Goal: Information Seeking & Learning: Learn about a topic

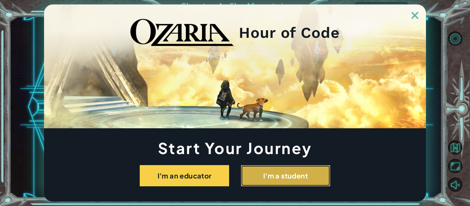
click at [265, 177] on button "I'm a student" at bounding box center [285, 175] width 89 height 21
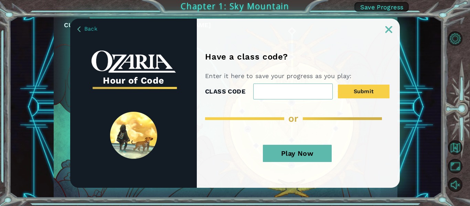
click at [313, 153] on button "Play Now" at bounding box center [297, 153] width 69 height 17
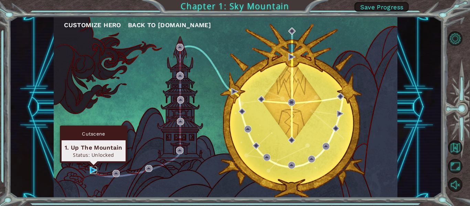
click at [91, 172] on img at bounding box center [93, 169] width 7 height 7
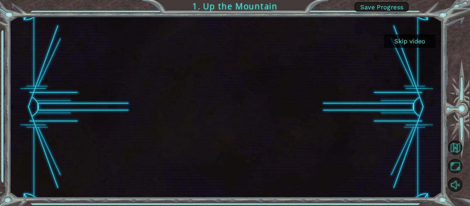
click at [407, 47] on button "Skip video" at bounding box center [410, 40] width 52 height 13
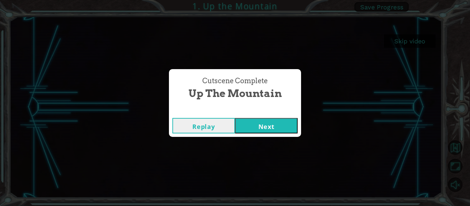
click at [276, 129] on button "Next" at bounding box center [266, 125] width 63 height 15
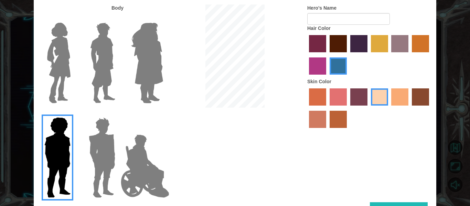
click at [94, 143] on img at bounding box center [102, 157] width 32 height 86
click at [118, 113] on input "Hero Garnet" at bounding box center [118, 113] width 0 height 0
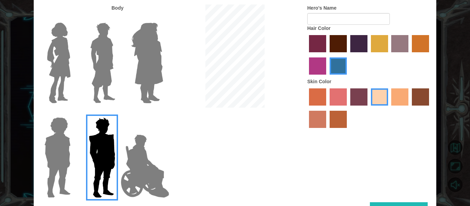
click at [89, 51] on img at bounding box center [102, 63] width 31 height 86
click at [118, 18] on input "Hero Lars" at bounding box center [118, 18] width 0 height 0
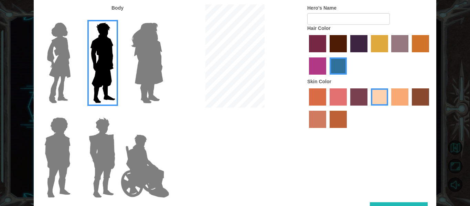
click at [74, 65] on div at bounding box center [56, 60] width 45 height 95
click at [64, 66] on img at bounding box center [58, 63] width 29 height 86
click at [73, 18] on input "Hero Connie" at bounding box center [73, 18] width 0 height 0
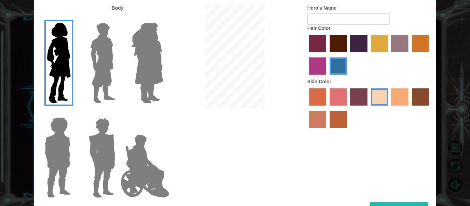
click at [84, 67] on label at bounding box center [101, 63] width 34 height 86
click at [118, 18] on input "Hero Lars" at bounding box center [118, 18] width 0 height 0
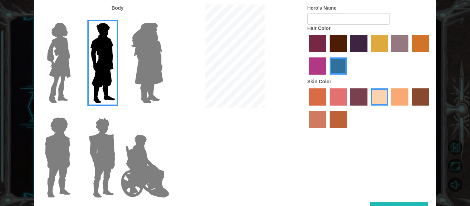
click at [146, 166] on img at bounding box center [145, 166] width 54 height 69
click at [163, 113] on input "Hero Jamie" at bounding box center [163, 113] width 0 height 0
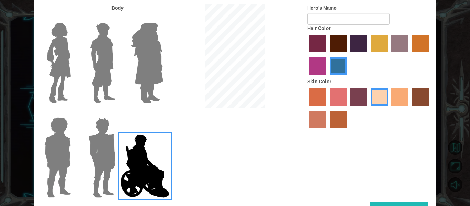
click at [141, 52] on img at bounding box center [146, 63] width 37 height 86
click at [163, 18] on input "Hero Amethyst" at bounding box center [163, 18] width 0 height 0
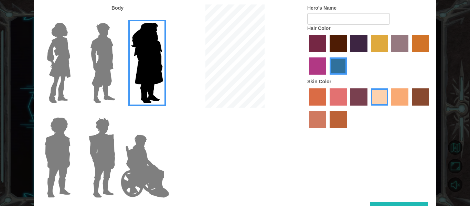
click at [95, 154] on img at bounding box center [102, 157] width 32 height 86
click at [118, 113] on input "Hero Garnet" at bounding box center [118, 113] width 0 height 0
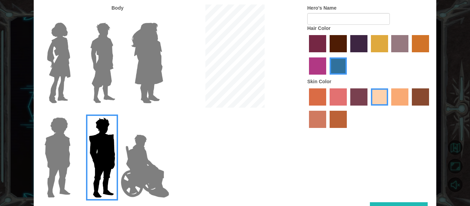
click at [49, 118] on img at bounding box center [58, 157] width 32 height 86
click at [73, 113] on input "Hero Steven" at bounding box center [73, 113] width 0 height 0
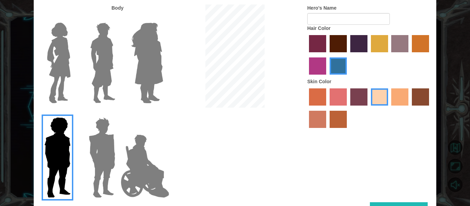
click at [108, 57] on img at bounding box center [102, 63] width 31 height 86
click at [118, 18] on input "Hero Lars" at bounding box center [118, 18] width 0 height 0
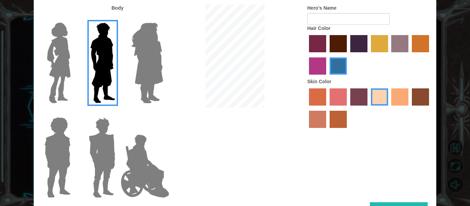
click at [355, 47] on label "hot purple hair color" at bounding box center [358, 43] width 17 height 17
click at [348, 55] on input "hot purple hair color" at bounding box center [348, 55] width 0 height 0
click at [426, 93] on label "karma skin color" at bounding box center [419, 96] width 17 height 17
click at [409, 108] on input "karma skin color" at bounding box center [409, 108] width 0 height 0
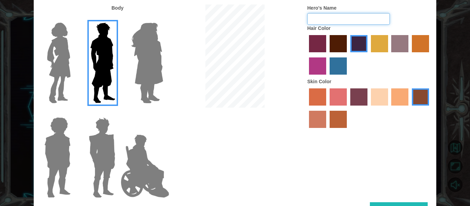
click at [358, 19] on input "Hero's Name" at bounding box center [348, 19] width 82 height 12
type input "bentley"
click at [415, 205] on button "Done" at bounding box center [399, 209] width 58 height 15
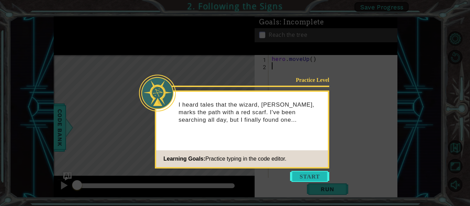
click at [318, 177] on button "Start" at bounding box center [309, 176] width 39 height 11
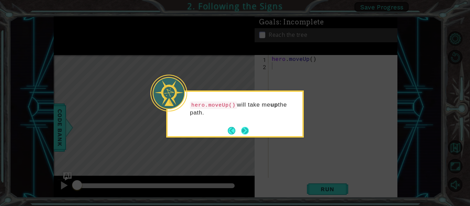
click at [243, 131] on button "Next" at bounding box center [245, 130] width 13 height 13
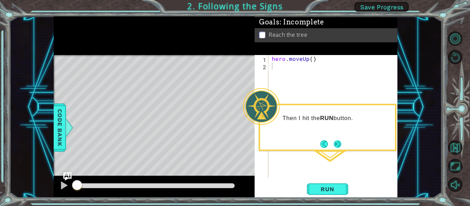
click at [336, 143] on button "Next" at bounding box center [337, 144] width 8 height 8
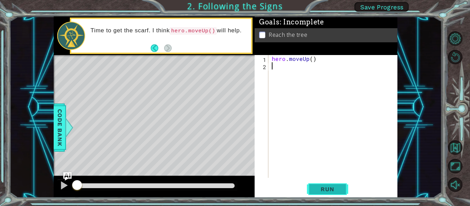
click at [330, 189] on span "Run" at bounding box center [326, 189] width 27 height 7
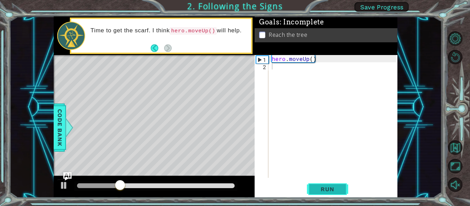
click at [330, 189] on span "Run" at bounding box center [326, 189] width 27 height 7
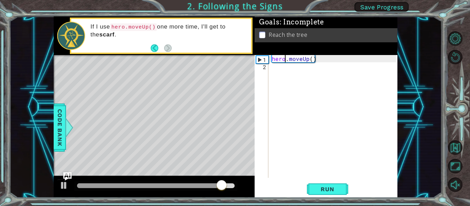
click at [285, 60] on div "hero . moveUp ( )" at bounding box center [334, 123] width 129 height 137
drag, startPoint x: 313, startPoint y: 59, endPoint x: 269, endPoint y: 63, distance: 43.5
click at [269, 63] on div "hero.moveUp() 1 2 hero . moveUp ( ) ההההההההההההההההההההההההההההההההההההההההההה…" at bounding box center [324, 116] width 141 height 123
type textarea "hero.moveUp()"
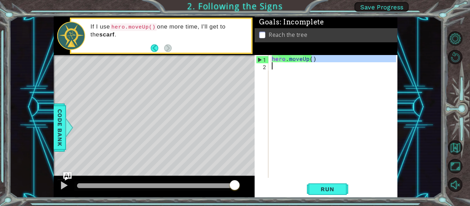
click at [313, 63] on div "hero . moveUp ( )" at bounding box center [332, 116] width 125 height 123
drag, startPoint x: 313, startPoint y: 58, endPoint x: 288, endPoint y: 55, distance: 25.7
click at [288, 55] on div "Goals : Incomplete Reach the tree 1 2 hero . moveUp ( ) ההההההההההההההההההההההה…" at bounding box center [325, 106] width 143 height 181
type textarea "hero.moveUp()"
click at [285, 67] on div "hero . moveUp ( )" at bounding box center [334, 123] width 129 height 137
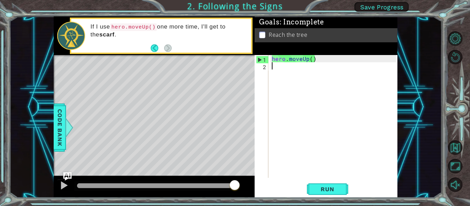
paste textarea "hero.moveUp()"
type textarea "hero.moveUp()"
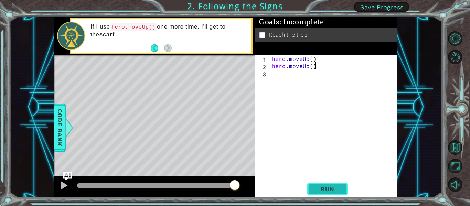
click at [329, 189] on span "Run" at bounding box center [326, 189] width 27 height 7
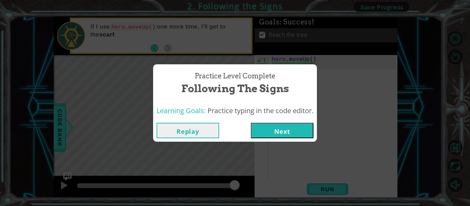
click at [300, 130] on button "Next" at bounding box center [282, 130] width 63 height 15
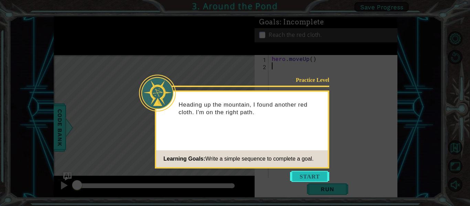
click at [323, 174] on button "Start" at bounding box center [309, 176] width 39 height 11
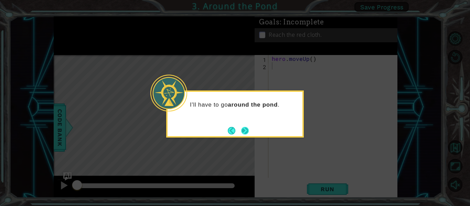
click at [244, 132] on button "Next" at bounding box center [245, 130] width 12 height 12
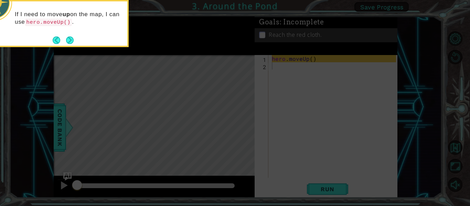
click at [274, 102] on icon at bounding box center [235, 31] width 470 height 350
click at [69, 44] on footer at bounding box center [63, 40] width 21 height 10
click at [68, 38] on button "Next" at bounding box center [69, 40] width 9 height 9
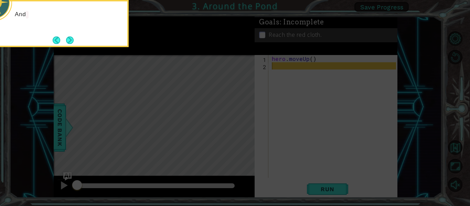
click at [68, 38] on button "Next" at bounding box center [69, 40] width 9 height 9
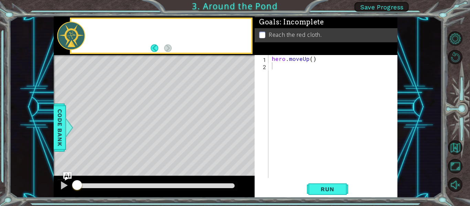
click at [68, 38] on div at bounding box center [71, 36] width 28 height 28
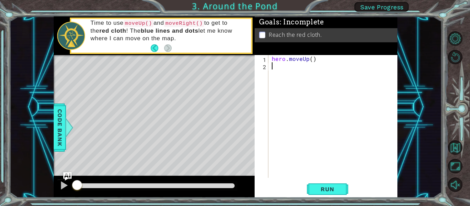
paste textarea "hero.moveUp()"
type textarea "hero.moveUp()"
click at [283, 74] on div "hero . moveUp ( ) hero . moveUp ( )" at bounding box center [334, 123] width 129 height 137
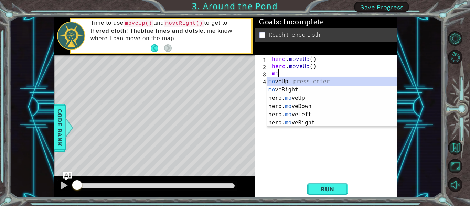
type textarea "mov"
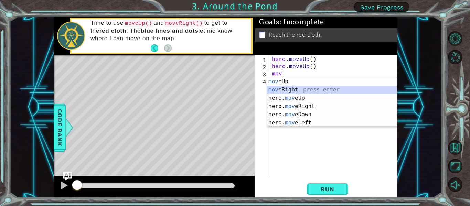
click at [288, 91] on div "mov eUp press enter mov eRight press enter hero. mov eUp press enter hero. mov …" at bounding box center [332, 110] width 130 height 66
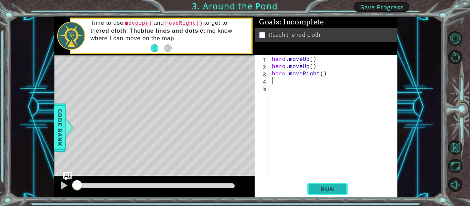
click at [326, 187] on span "Run" at bounding box center [326, 189] width 27 height 7
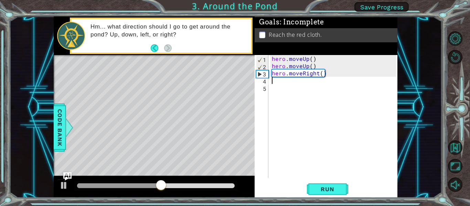
click at [285, 88] on div "hero . moveUp ( ) hero . moveUp ( ) hero . moveRight ( )" at bounding box center [334, 123] width 129 height 137
click at [284, 81] on div "hero . moveUp ( ) hero . moveUp ( ) hero . moveRight ( )" at bounding box center [334, 123] width 129 height 137
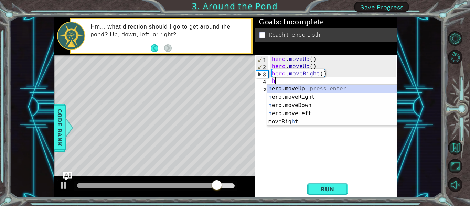
type textarea "he"
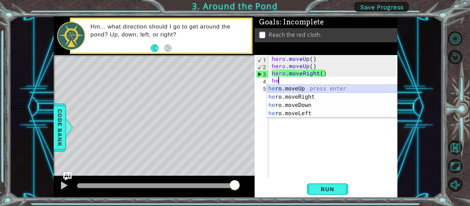
click at [338, 89] on div "he ro.moveUp press enter he ro.moveRight press enter he ro.moveDown press enter…" at bounding box center [332, 109] width 130 height 49
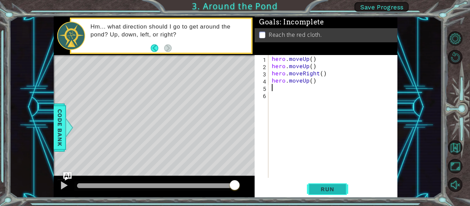
click at [338, 192] on span "Run" at bounding box center [326, 189] width 27 height 7
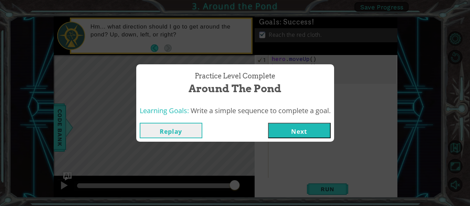
click at [309, 125] on button "Next" at bounding box center [299, 130] width 63 height 15
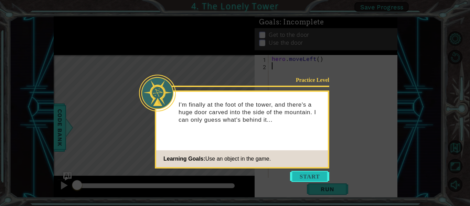
click at [305, 179] on button "Start" at bounding box center [309, 176] width 39 height 11
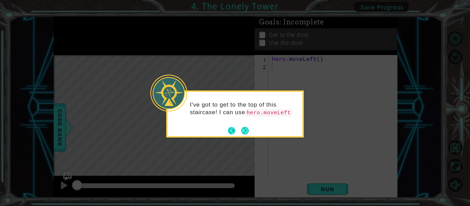
click at [236, 129] on button "Back" at bounding box center [234, 131] width 13 height 8
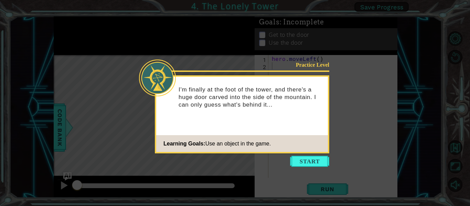
click at [241, 133] on div "Practice Level I'm finally at the foot of the tower, and there's a huge door ca…" at bounding box center [242, 114] width 174 height 78
click at [338, 70] on icon at bounding box center [235, 103] width 470 height 206
click at [314, 64] on div "Practice Level" at bounding box center [307, 64] width 44 height 7
click at [319, 68] on div "Practice Level" at bounding box center [307, 64] width 44 height 7
click at [311, 166] on button "Start" at bounding box center [309, 161] width 39 height 11
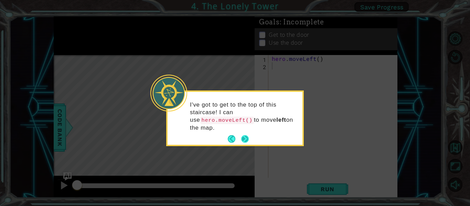
click at [244, 136] on button "Next" at bounding box center [245, 139] width 10 height 10
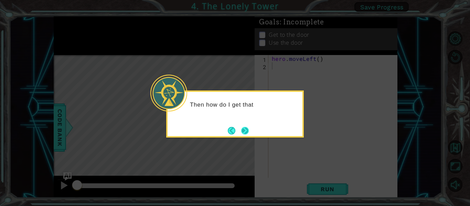
click at [245, 133] on button "Next" at bounding box center [245, 130] width 9 height 9
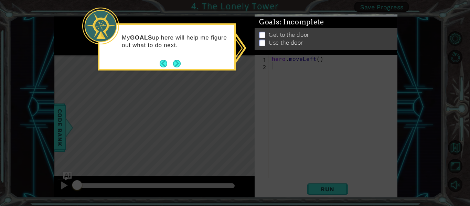
click at [291, 133] on icon at bounding box center [235, 103] width 470 height 206
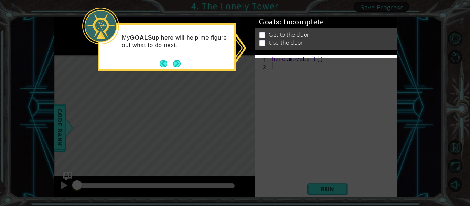
click at [346, 28] on div "Goals : Incomplete" at bounding box center [325, 22] width 143 height 12
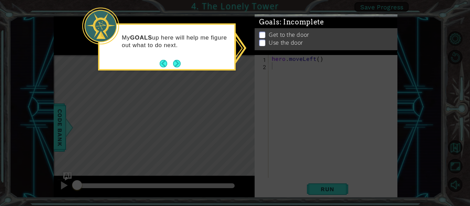
click at [343, 47] on div "Get to the door Use the door" at bounding box center [325, 36] width 143 height 22
click at [339, 46] on li "Use the door" at bounding box center [326, 50] width 135 height 8
click at [173, 60] on button "Next" at bounding box center [177, 64] width 12 height 12
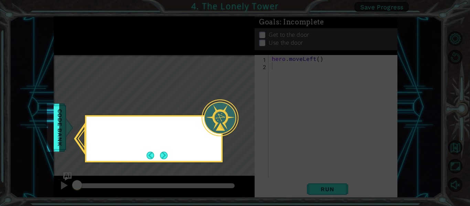
click at [176, 60] on icon at bounding box center [235, 103] width 470 height 206
click at [165, 153] on button "Next" at bounding box center [163, 155] width 11 height 11
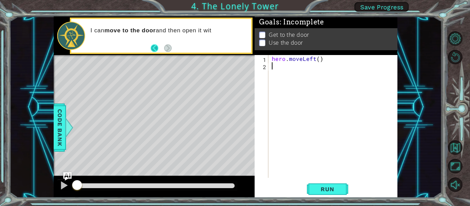
click at [157, 46] on button "Back" at bounding box center [157, 48] width 13 height 8
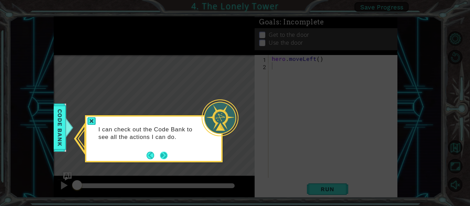
click at [168, 158] on button "Next" at bounding box center [163, 155] width 13 height 13
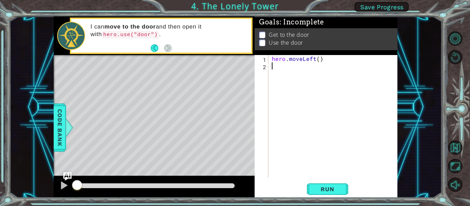
type textarea "h"
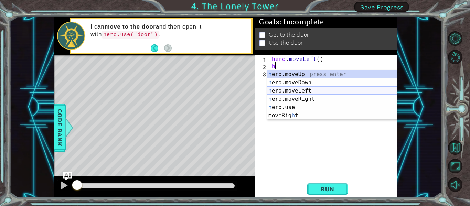
click at [312, 90] on div "h ero.moveUp press enter h ero.moveDown press enter h ero.moveLeft press enter …" at bounding box center [332, 103] width 130 height 66
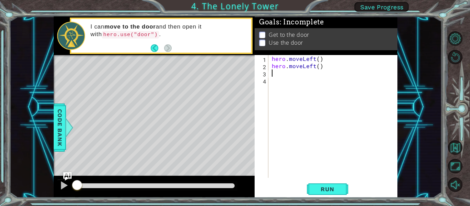
type textarea "h"
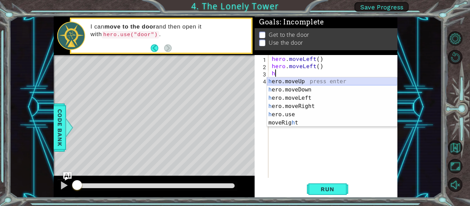
click at [328, 80] on div "h ero.moveUp press enter h ero.moveDown press enter h ero.moveLeft press enter …" at bounding box center [332, 110] width 130 height 66
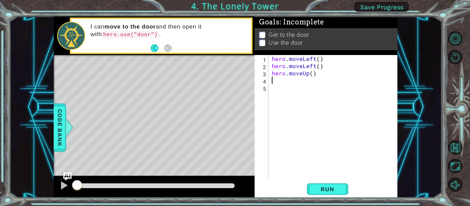
type textarea "h"
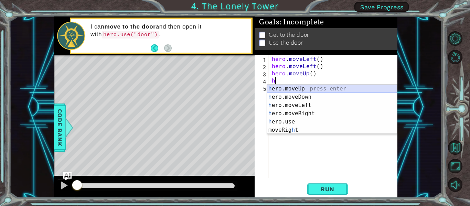
click at [286, 87] on div "h ero.moveUp press enter h ero.moveDown press enter h ero.moveLeft press enter …" at bounding box center [332, 118] width 130 height 66
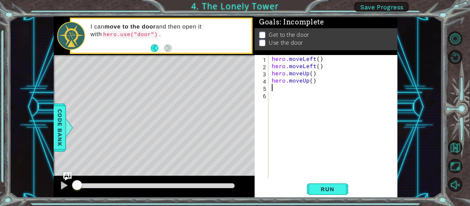
click at [286, 89] on div "hero . moveLeft ( ) hero . moveLeft ( ) hero . moveUp ( ) hero . moveUp ( )" at bounding box center [334, 123] width 129 height 137
type textarea "h"
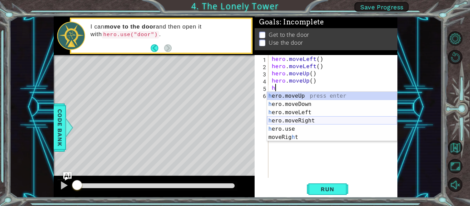
click at [292, 122] on div "h ero.moveUp press enter h ero.moveDown press enter h ero.moveLeft press enter …" at bounding box center [332, 125] width 130 height 66
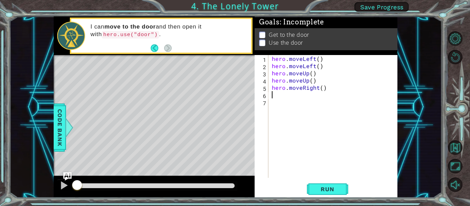
type textarea "h"
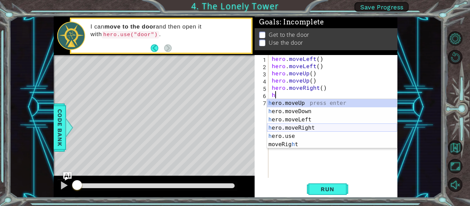
click at [295, 126] on div "h ero.moveUp press enter h ero.moveDown press enter h ero.moveLeft press enter …" at bounding box center [332, 132] width 130 height 66
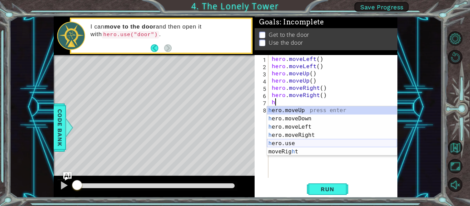
click at [309, 143] on div "h ero.moveUp press enter h ero.moveDown press enter h ero.moveLeft press enter …" at bounding box center [332, 139] width 130 height 66
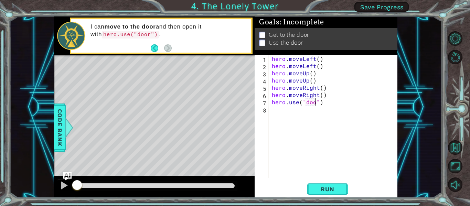
scroll to position [0, 3]
type textarea "hero.use("door")"
click at [331, 188] on span "Run" at bounding box center [326, 189] width 27 height 7
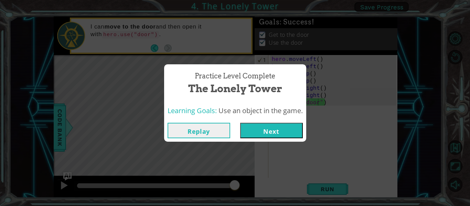
click at [280, 135] on button "Next" at bounding box center [271, 130] width 63 height 15
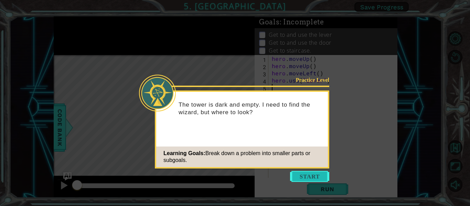
click at [310, 181] on button "Start" at bounding box center [309, 176] width 39 height 11
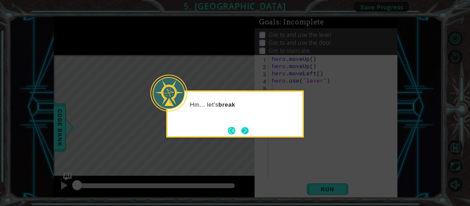
click at [245, 132] on button "Next" at bounding box center [245, 130] width 8 height 8
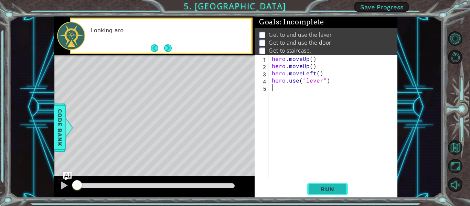
click at [338, 190] on span "Run" at bounding box center [326, 189] width 27 height 7
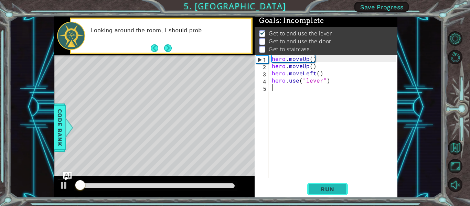
scroll to position [2, 0]
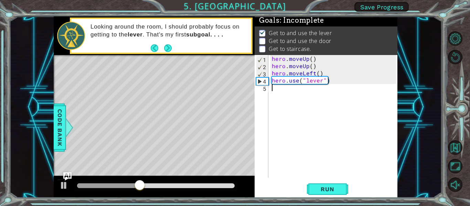
click at [280, 90] on div "hero . moveUp ( ) hero . moveUp ( ) hero . moveLeft ( ) hero . use ( "lever" )" at bounding box center [334, 123] width 129 height 137
type textarea "h"
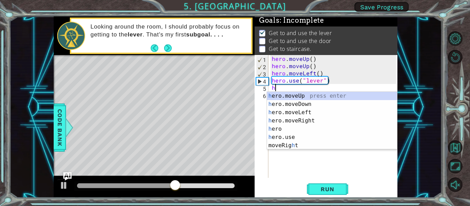
click at [313, 123] on div "h ero.moveUp press enter h ero.moveDown press enter h ero.moveLeft press enter …" at bounding box center [332, 129] width 130 height 74
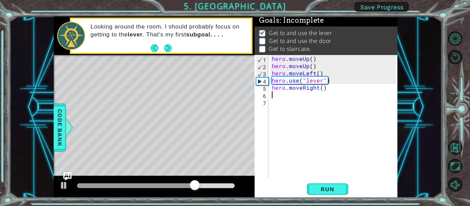
type textarea "h"
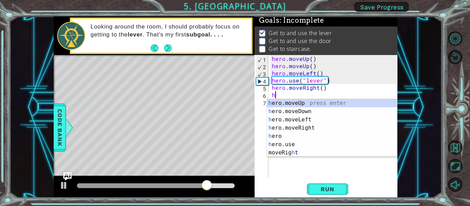
click at [315, 128] on div "h ero.moveUp press enter h ero.moveDown press enter h ero.moveLeft press enter …" at bounding box center [332, 136] width 130 height 74
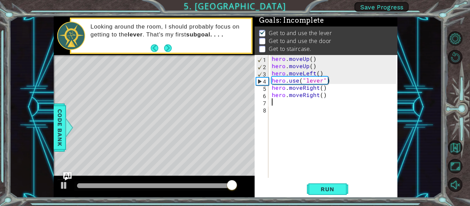
type textarea "h"
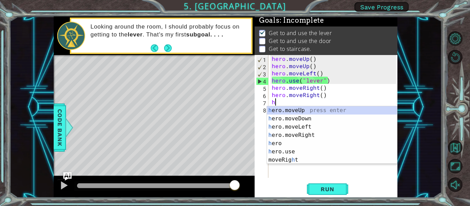
click at [312, 135] on div "h ero.moveUp press enter h ero.moveDown press enter h ero.moveLeft press enter …" at bounding box center [332, 143] width 130 height 74
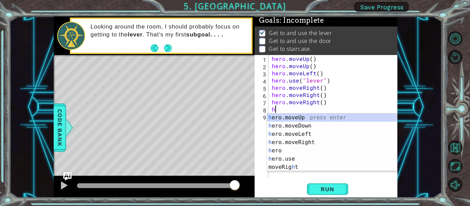
click at [287, 158] on div "h ero.moveUp press enter h ero.moveDown press enter h ero.moveLeft press enter …" at bounding box center [332, 150] width 130 height 74
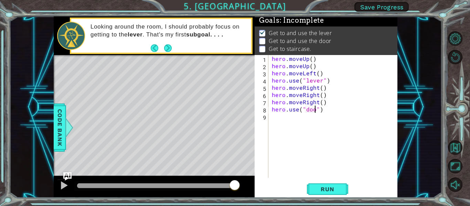
scroll to position [0, 3]
type textarea "hero.use("door")"
click at [277, 117] on div "hero . moveUp ( ) hero . moveUp ( ) hero . moveLeft ( ) hero . use ( "lever" ) …" at bounding box center [334, 123] width 129 height 137
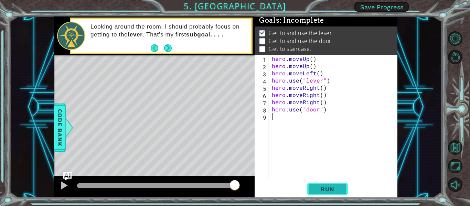
click at [334, 190] on span "Run" at bounding box center [326, 189] width 27 height 7
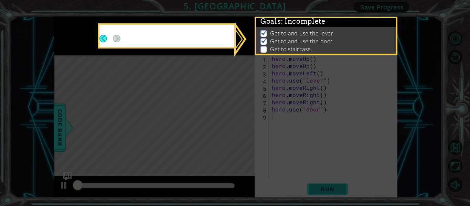
scroll to position [2, 0]
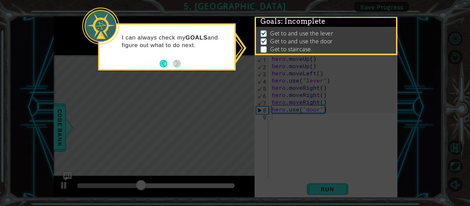
click at [288, 125] on icon at bounding box center [235, 103] width 470 height 206
click at [264, 122] on icon at bounding box center [235, 103] width 470 height 206
click at [268, 120] on icon at bounding box center [235, 103] width 470 height 206
click at [181, 69] on div "I can always check my GOALS and figure out what to do next." at bounding box center [166, 46] width 137 height 47
click at [319, 31] on p "Get to and use the lever" at bounding box center [301, 34] width 63 height 8
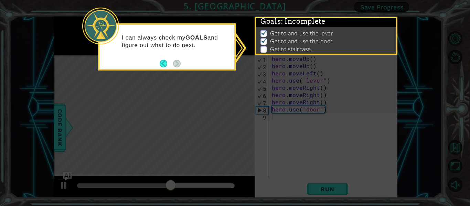
click at [305, 39] on p "Get to and use the door" at bounding box center [301, 41] width 63 height 8
click at [298, 45] on p "Get to and use the door" at bounding box center [301, 41] width 63 height 8
click at [298, 52] on p "Get to staircase." at bounding box center [291, 49] width 42 height 8
click at [301, 51] on p "Get to staircase." at bounding box center [291, 49] width 42 height 8
click at [164, 66] on button "Back" at bounding box center [165, 64] width 13 height 8
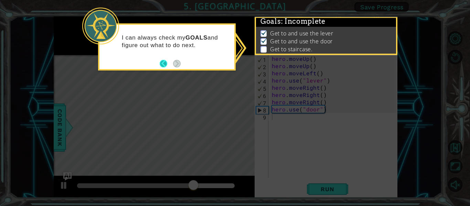
scroll to position [1, 0]
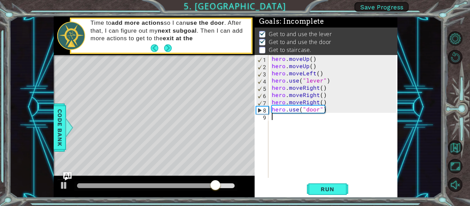
click at [275, 121] on div "hero . moveUp ( ) hero . moveUp ( ) hero . moveLeft ( ) hero . use ( "lever" ) …" at bounding box center [334, 123] width 129 height 137
type textarea "h"
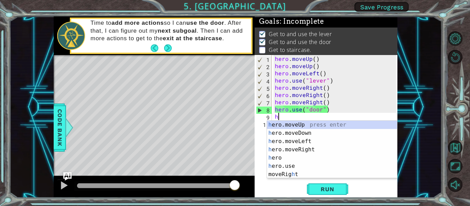
click at [314, 128] on div "h ero.moveUp press enter h ero.moveDown press enter h ero.moveLeft press enter …" at bounding box center [332, 158] width 130 height 74
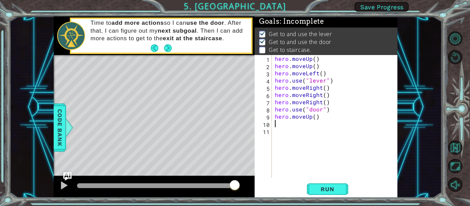
type textarea "h"
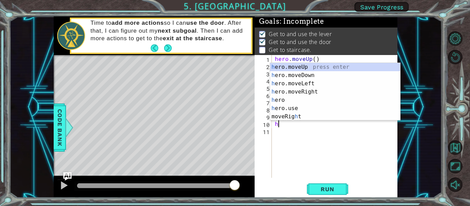
click at [326, 70] on div "h ero.moveUp press enter h ero.moveDown press enter h ero.moveLeft press enter …" at bounding box center [335, 100] width 130 height 74
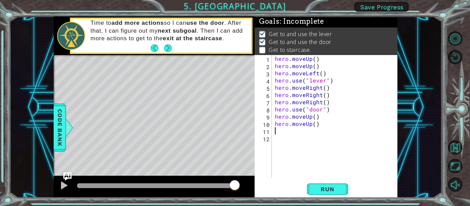
type textarea "h"
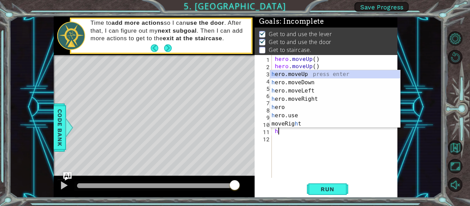
click at [313, 93] on div "h ero.moveUp press enter h ero.moveDown press enter h ero.moveLeft press enter …" at bounding box center [335, 107] width 130 height 74
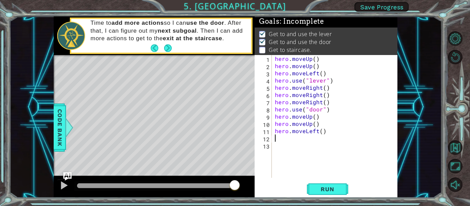
type textarea "h"
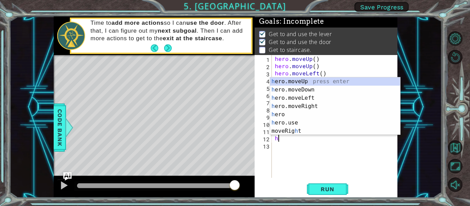
click at [309, 97] on div "h ero.moveUp press enter h ero.moveDown press enter h ero.moveLeft press enter …" at bounding box center [335, 114] width 130 height 74
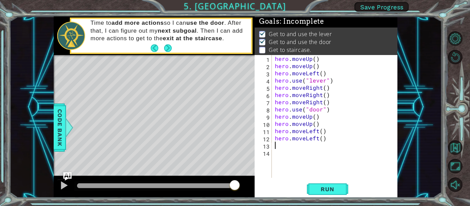
type textarea "h"
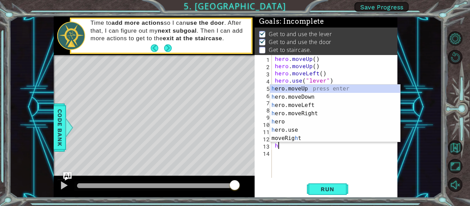
click at [313, 106] on div "h ero.moveUp press enter h ero.moveDown press enter h ero.moveLeft press enter …" at bounding box center [335, 122] width 130 height 74
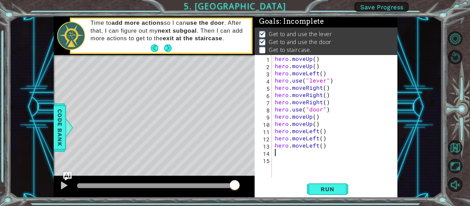
type textarea "h"
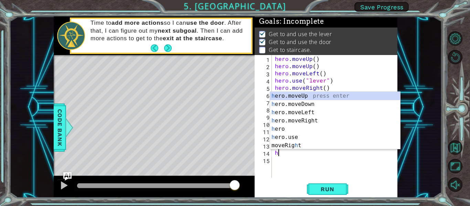
click at [340, 96] on div "h ero.moveUp press enter h ero.moveDown press enter h ero.moveLeft press enter …" at bounding box center [335, 129] width 130 height 74
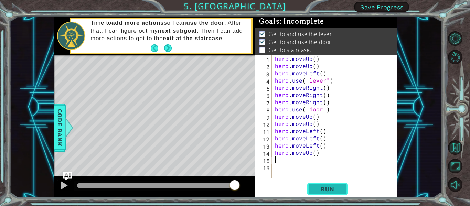
click at [336, 186] on span "Run" at bounding box center [326, 189] width 27 height 7
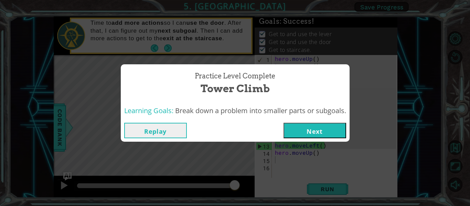
click at [320, 129] on button "Next" at bounding box center [314, 130] width 63 height 15
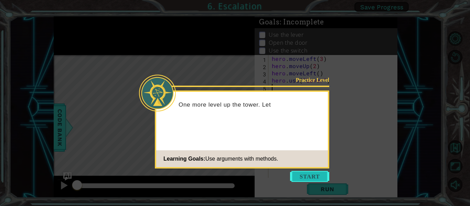
click at [306, 177] on button "Start" at bounding box center [309, 176] width 39 height 11
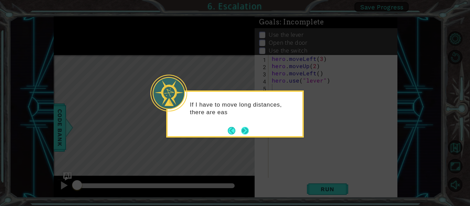
click at [247, 133] on button "Next" at bounding box center [244, 130] width 11 height 11
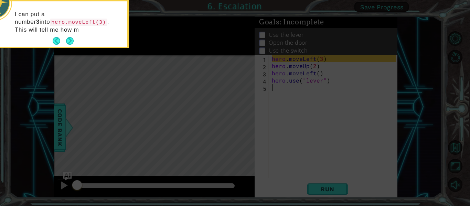
click at [340, 195] on icon at bounding box center [235, 31] width 470 height 350
click at [332, 196] on icon at bounding box center [235, 31] width 470 height 350
click at [332, 192] on icon at bounding box center [235, 31] width 470 height 350
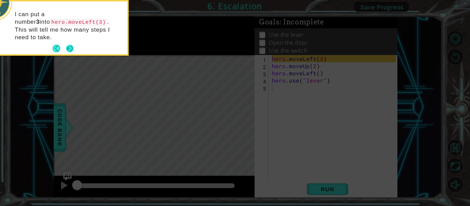
click at [71, 43] on button "Next" at bounding box center [70, 49] width 12 height 12
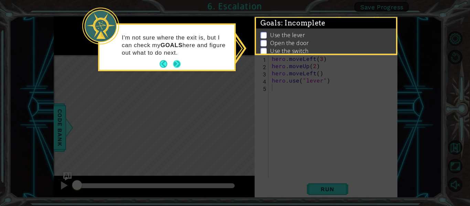
click at [179, 62] on button "Next" at bounding box center [177, 64] width 12 height 12
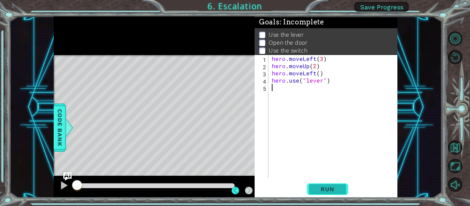
click at [327, 187] on span "Run" at bounding box center [326, 189] width 27 height 7
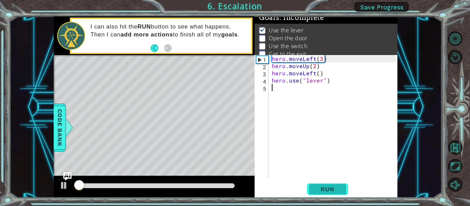
scroll to position [5, 0]
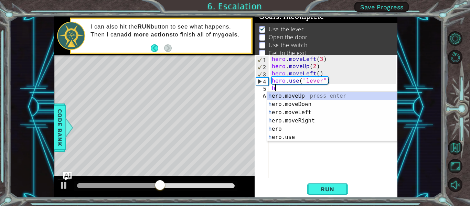
click at [315, 111] on div "h ero.moveUp press enter h ero.moveDown press enter h ero.moveLeft press enter …" at bounding box center [332, 125] width 130 height 66
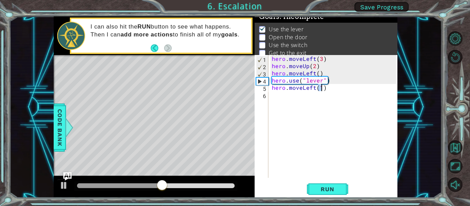
type textarea "hero.moveLeft(1)"
click at [281, 99] on div "hero . moveLeft ( 3 ) hero . moveUp ( 2 ) hero . moveLeft ( ) hero . use ( "lev…" at bounding box center [334, 123] width 129 height 137
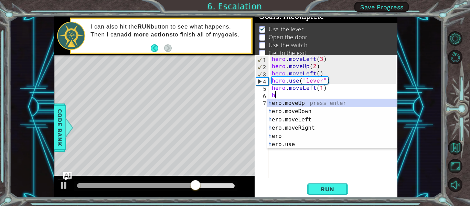
click at [298, 144] on div "h ero.moveUp press enter h ero.moveDown press enter h ero.moveLeft press enter …" at bounding box center [332, 132] width 130 height 66
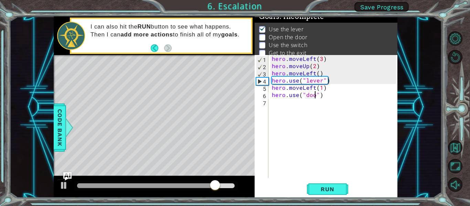
type textarea "hero.use("door")"
click at [293, 100] on div "hero . moveLeft ( 3 ) hero . moveUp ( 2 ) hero . moveLeft ( ) hero . use ( "lev…" at bounding box center [334, 123] width 129 height 137
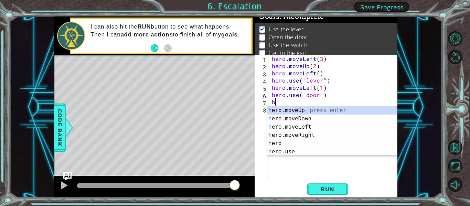
click at [318, 112] on div "h ero.moveUp press enter h ero.moveDown press enter h ero.moveLeft press enter …" at bounding box center [332, 139] width 130 height 66
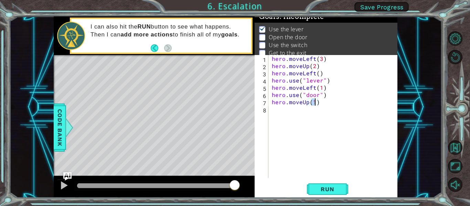
type textarea "hero.moveUp(2)"
click at [271, 114] on div "hero . moveLeft ( 3 ) hero . moveUp ( 2 ) hero . moveLeft ( ) hero . use ( "lev…" at bounding box center [334, 123] width 129 height 137
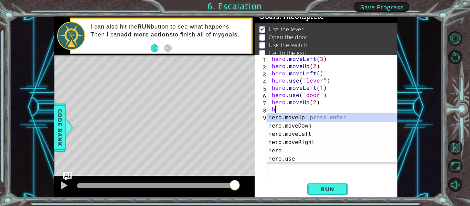
click at [316, 145] on div "h ero.moveUp press enter h ero.moveDown press enter h ero.moveLeft press enter …" at bounding box center [332, 146] width 130 height 66
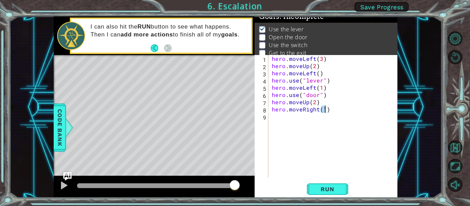
type textarea "hero.moveRight(3)"
click at [287, 123] on div "hero . moveLeft ( 3 ) hero . moveUp ( 2 ) hero . moveLeft ( ) hero . use ( "lev…" at bounding box center [334, 123] width 129 height 137
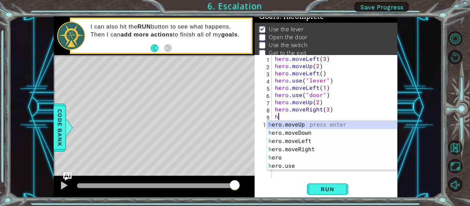
click at [331, 124] on div "h ero.moveUp press enter h ero.moveDown press enter h ero.moveLeft press enter …" at bounding box center [332, 154] width 130 height 66
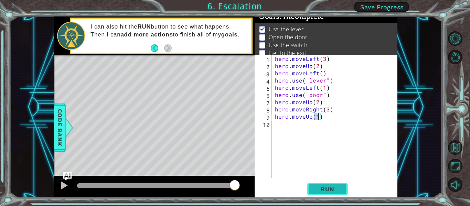
click at [337, 189] on span "Run" at bounding box center [326, 189] width 27 height 7
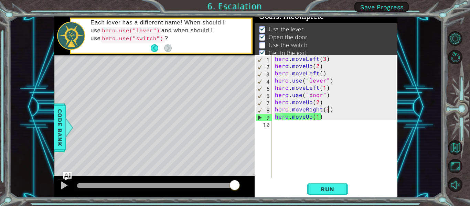
click at [326, 110] on div "hero . moveLeft ( 3 ) hero . moveUp ( 2 ) hero . moveLeft ( ) hero . use ( "lev…" at bounding box center [336, 123] width 126 height 137
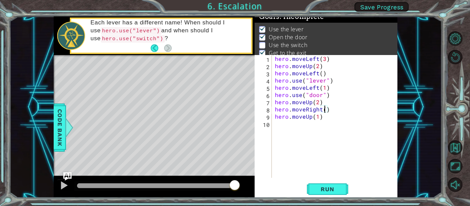
scroll to position [0, 3]
click at [323, 119] on div "hero . moveLeft ( 3 ) hero . moveUp ( 2 ) hero . moveLeft ( ) hero . use ( "lev…" at bounding box center [336, 123] width 126 height 137
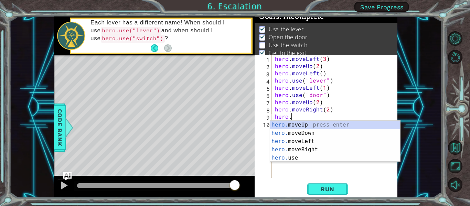
scroll to position [0, 0]
type textarea "h"
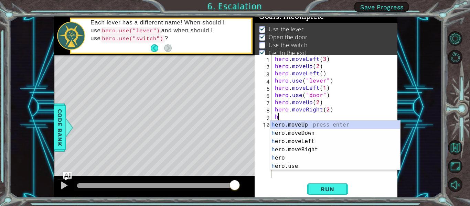
click at [306, 167] on div "h ero.moveUp press enter h ero.moveDown press enter h ero.moveLeft press enter …" at bounding box center [335, 154] width 130 height 66
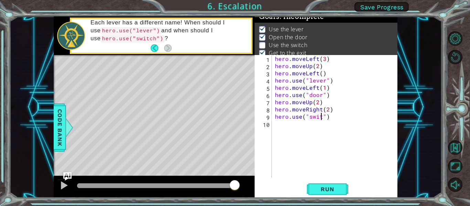
scroll to position [0, 3]
type textarea "hero.use("switch")"
click at [288, 128] on div "hero . moveLeft ( 3 ) hero . moveUp ( 2 ) hero . moveLeft ( ) hero . use ( "lev…" at bounding box center [336, 123] width 126 height 137
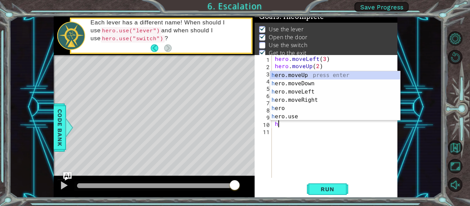
click at [327, 102] on div "h ero.moveUp press enter h ero.moveDown press enter h ero.moveLeft press enter …" at bounding box center [335, 104] width 130 height 66
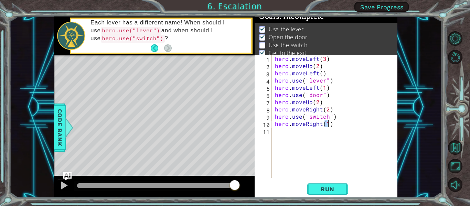
type textarea "hero.moveRight(1)"
click at [313, 135] on div "hero . moveLeft ( 3 ) hero . moveUp ( 2 ) hero . moveLeft ( ) hero . use ( "lev…" at bounding box center [336, 123] width 126 height 137
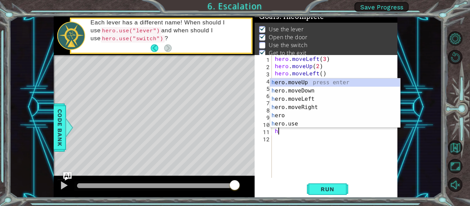
click at [329, 82] on div "h ero.moveUp press enter h ero.moveDown press enter h ero.moveLeft press enter …" at bounding box center [335, 111] width 130 height 66
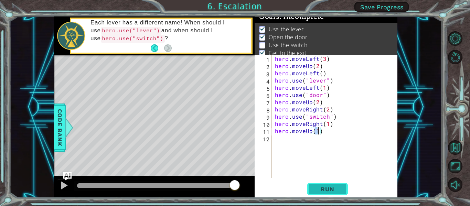
type textarea "hero.moveUp(1)"
click at [337, 190] on span "Run" at bounding box center [326, 189] width 27 height 7
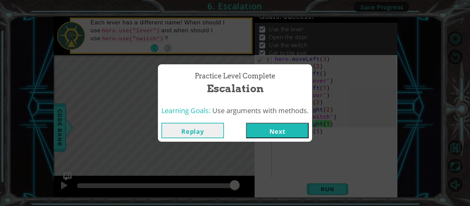
click at [298, 132] on button "Next" at bounding box center [277, 130] width 63 height 15
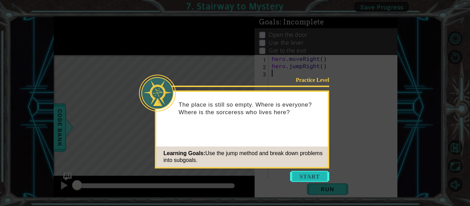
click at [321, 179] on button "Start" at bounding box center [309, 176] width 39 height 11
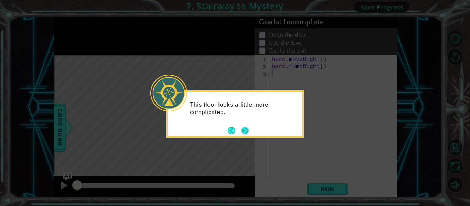
click at [243, 128] on button "Next" at bounding box center [244, 130] width 13 height 13
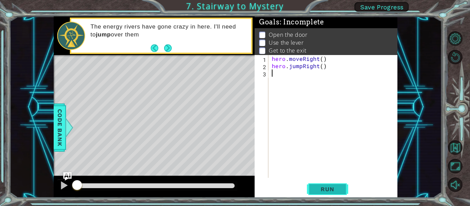
click at [335, 190] on span "Run" at bounding box center [326, 189] width 27 height 7
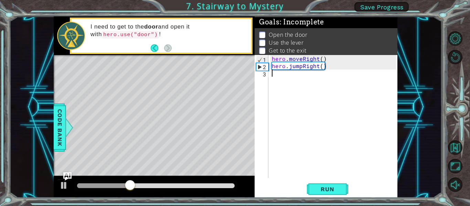
click at [318, 79] on div "hero . moveRight ( ) hero . jumpRight ( )" at bounding box center [334, 123] width 129 height 137
type textarea "h"
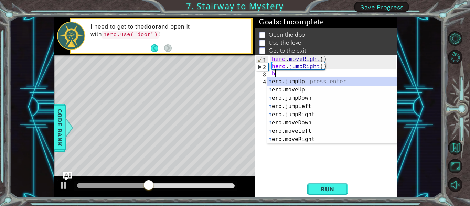
click at [321, 80] on div "h ero.jumpUp press enter h ero.moveUp press enter h ero.jumpDown press enter h …" at bounding box center [332, 118] width 130 height 82
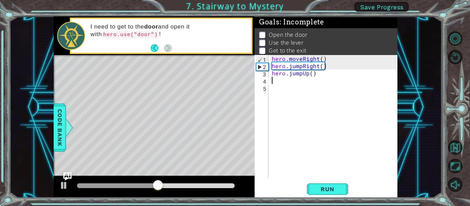
click at [309, 75] on div "hero . moveRight ( ) hero . jumpRight ( ) hero . jumpUp ( )" at bounding box center [334, 123] width 129 height 137
click at [321, 75] on div "hero . moveRight ( ) hero . jumpRight ( ) hero . jumpUp ( )" at bounding box center [334, 123] width 129 height 137
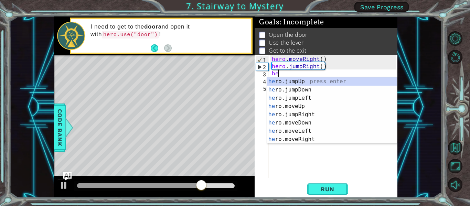
click at [304, 108] on div "he ro.jumpUp press enter he ro.jumpDown press enter he ro.jumpLeft press enter …" at bounding box center [332, 118] width 130 height 82
type textarea "hero.moveUp(1)"
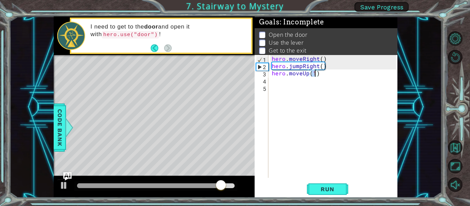
click at [277, 82] on div "hero . moveRight ( ) hero . jumpRight ( ) hero . moveUp ( 1 )" at bounding box center [334, 123] width 129 height 137
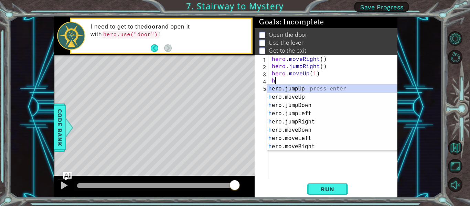
click at [315, 146] on div "h ero.jumpUp press enter h ero.moveUp press enter h ero.jumpDown press enter h …" at bounding box center [332, 126] width 130 height 82
type textarea "hero.moveRight(1)"
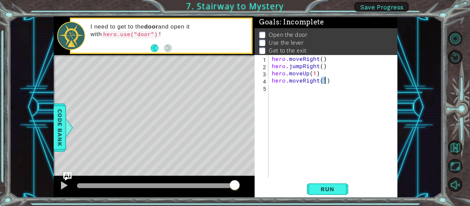
click at [310, 86] on div "hero . moveRight ( ) hero . jumpRight ( ) hero . moveUp ( 1 ) hero . moveRight …" at bounding box center [334, 123] width 129 height 137
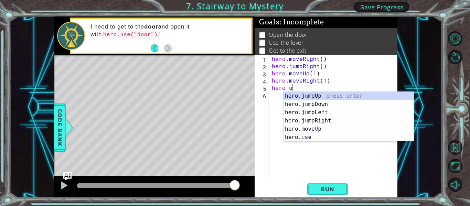
click at [333, 137] on div "hero.j u mpUp press enter hero.j u mpDown press enter hero.j u mpLeft press ent…" at bounding box center [348, 125] width 130 height 66
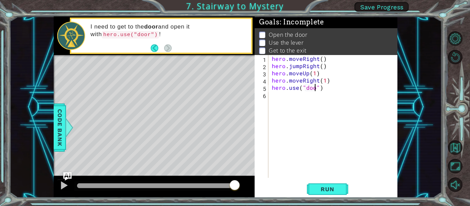
scroll to position [0, 3]
type textarea "hero.use("door")"
click at [334, 187] on span "Run" at bounding box center [326, 189] width 27 height 7
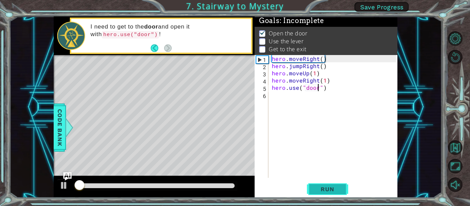
scroll to position [2, 0]
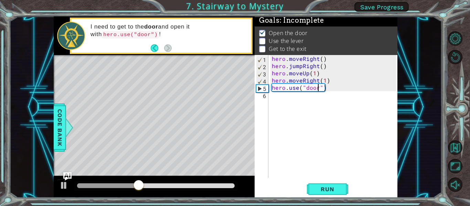
click at [316, 102] on div "hero . moveRight ( ) hero . jumpRight ( ) hero . moveUp ( 1 ) hero . moveRight …" at bounding box center [334, 123] width 129 height 137
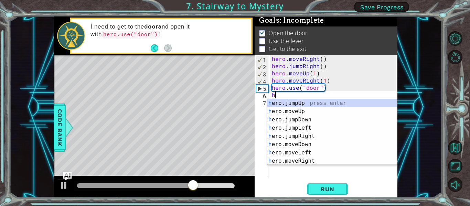
type textarea "h"
click at [383, 11] on button "Save Progress" at bounding box center [381, 7] width 54 height 10
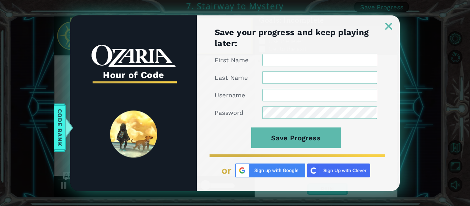
click at [268, 167] on img at bounding box center [270, 170] width 70 height 14
click at [272, 173] on img at bounding box center [270, 170] width 70 height 14
click at [274, 171] on img at bounding box center [270, 170] width 70 height 14
click at [289, 171] on img at bounding box center [270, 170] width 70 height 14
click at [55, 120] on span "Code Bank" at bounding box center [59, 128] width 11 height 42
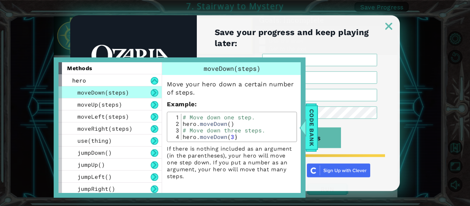
click at [30, 93] on div "Hour of Code Save your progress and keep playing later: First Name Last Name Us…" at bounding box center [235, 103] width 470 height 206
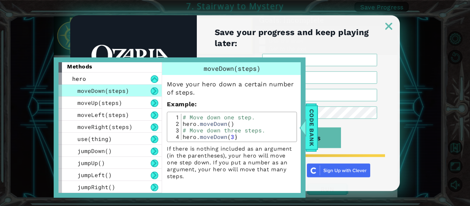
click at [388, 28] on img at bounding box center [388, 26] width 7 height 7
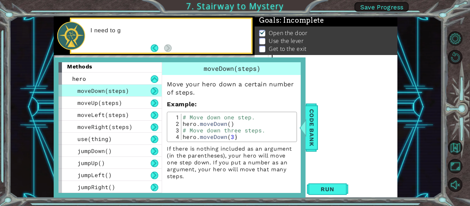
click at [396, 53] on div "Open the door Use the lever Get to the exit" at bounding box center [325, 41] width 143 height 30
click at [407, 57] on div "1 ההההההההההההההההההההההההההההההההההההההההההההההההההההההההההההההההההההההההההההה…" at bounding box center [225, 106] width 432 height 181
